Goal: Find specific page/section: Find specific page/section

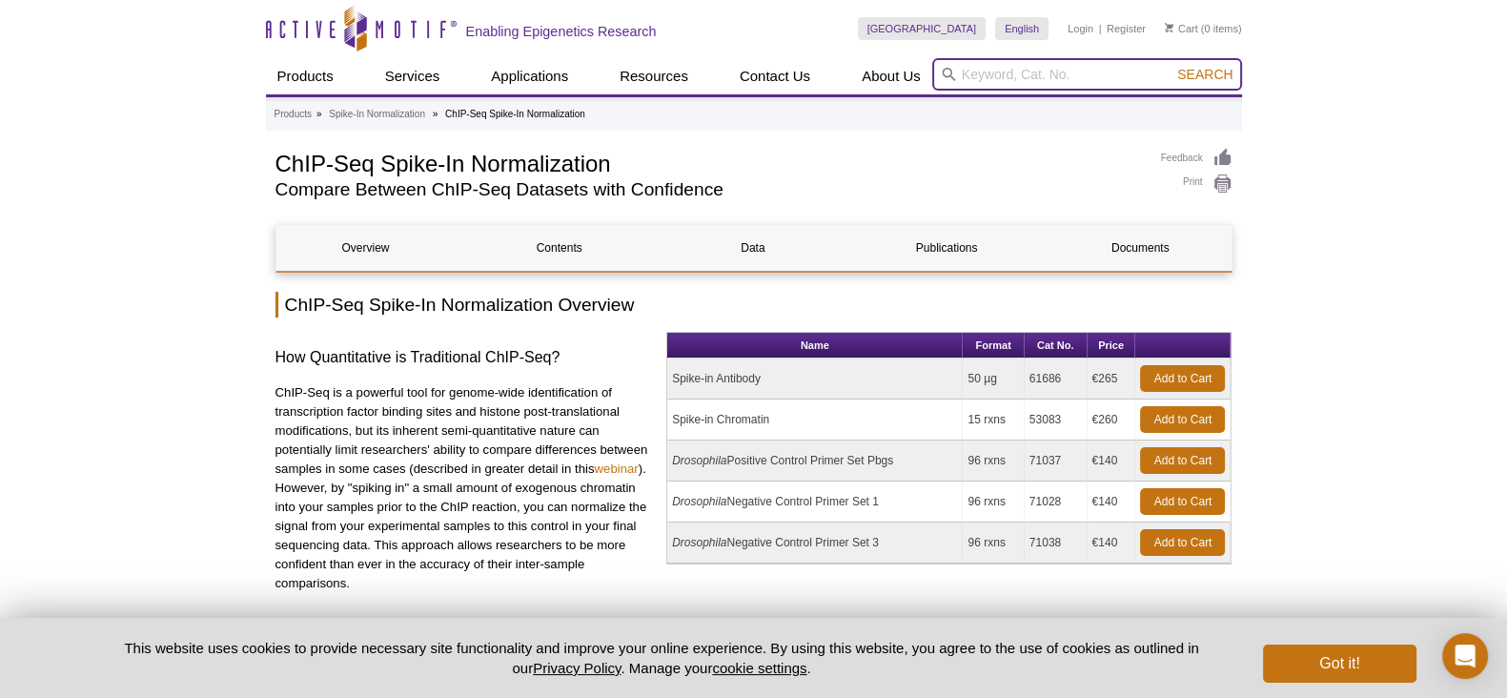
click at [977, 73] on input "search" at bounding box center [1087, 74] width 310 height 32
paste input "53040"
type input "53040"
click at [1172, 66] on button "Search" at bounding box center [1205, 74] width 67 height 17
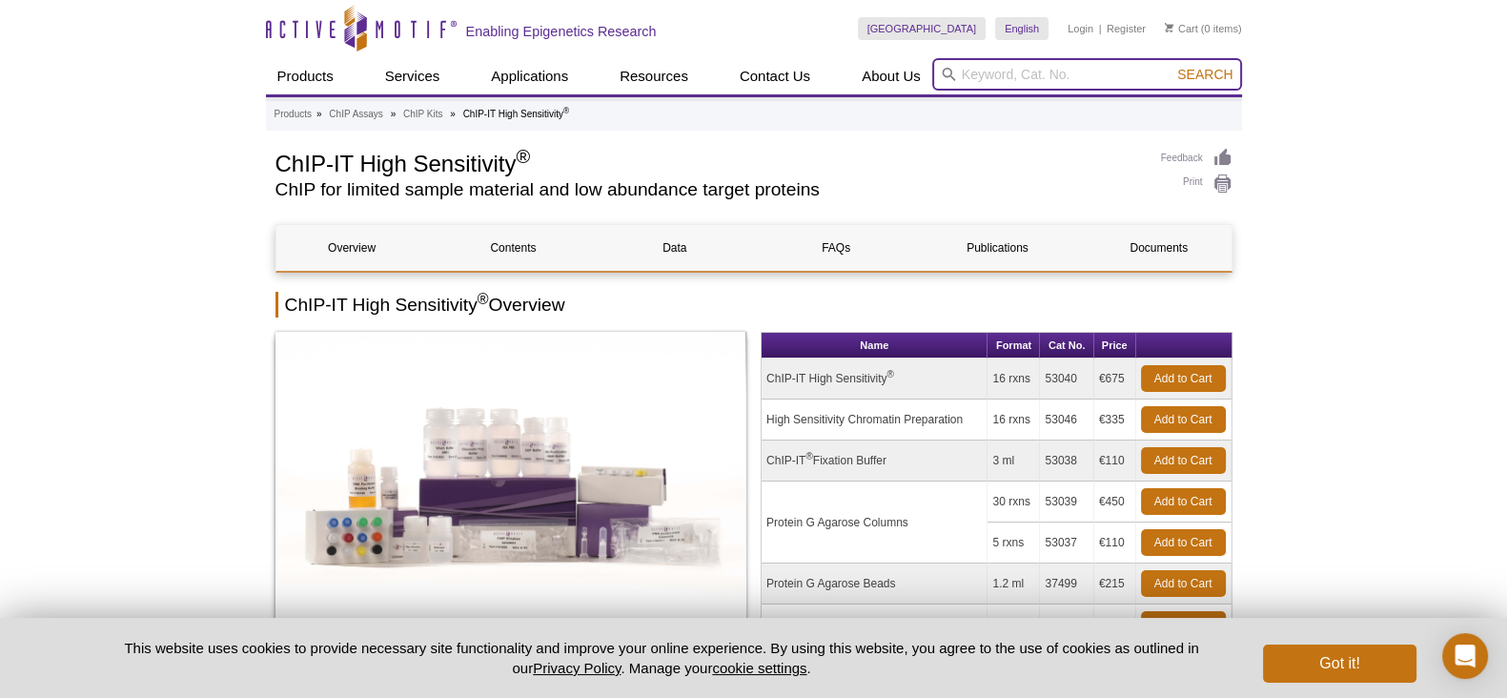
click at [1023, 74] on input "search" at bounding box center [1087, 74] width 310 height 32
paste input "39915"
type input "39915"
click at [1172, 66] on button "Search" at bounding box center [1205, 74] width 67 height 17
